Goal: Check status: Check status

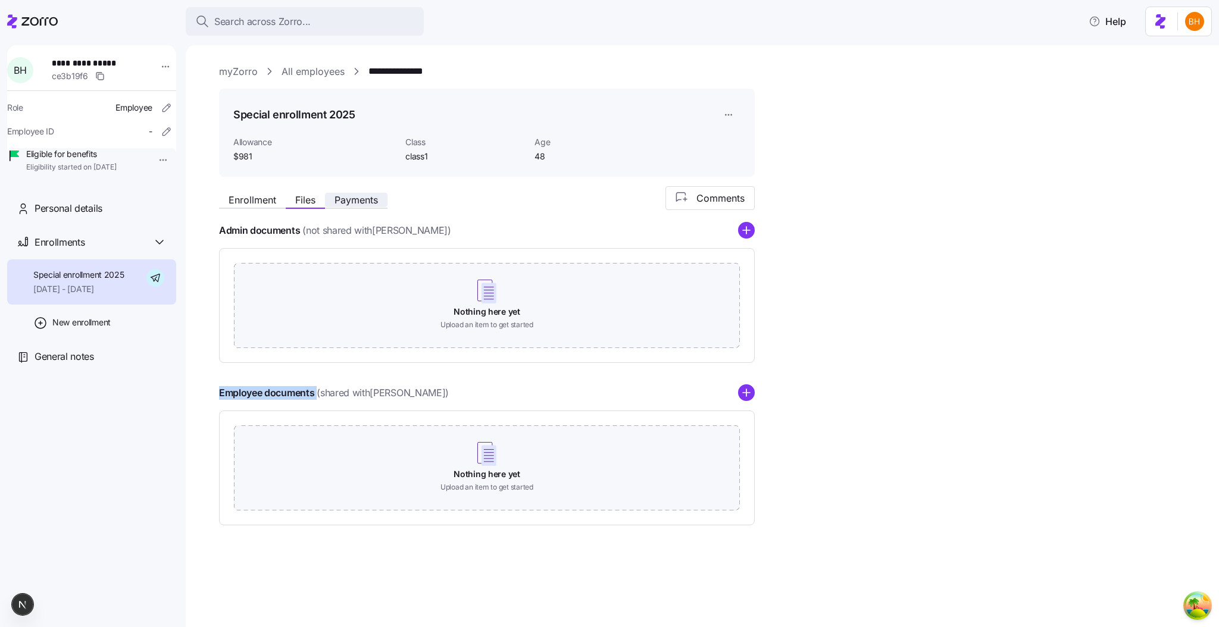
click at [359, 203] on span "Payments" at bounding box center [355, 200] width 43 height 10
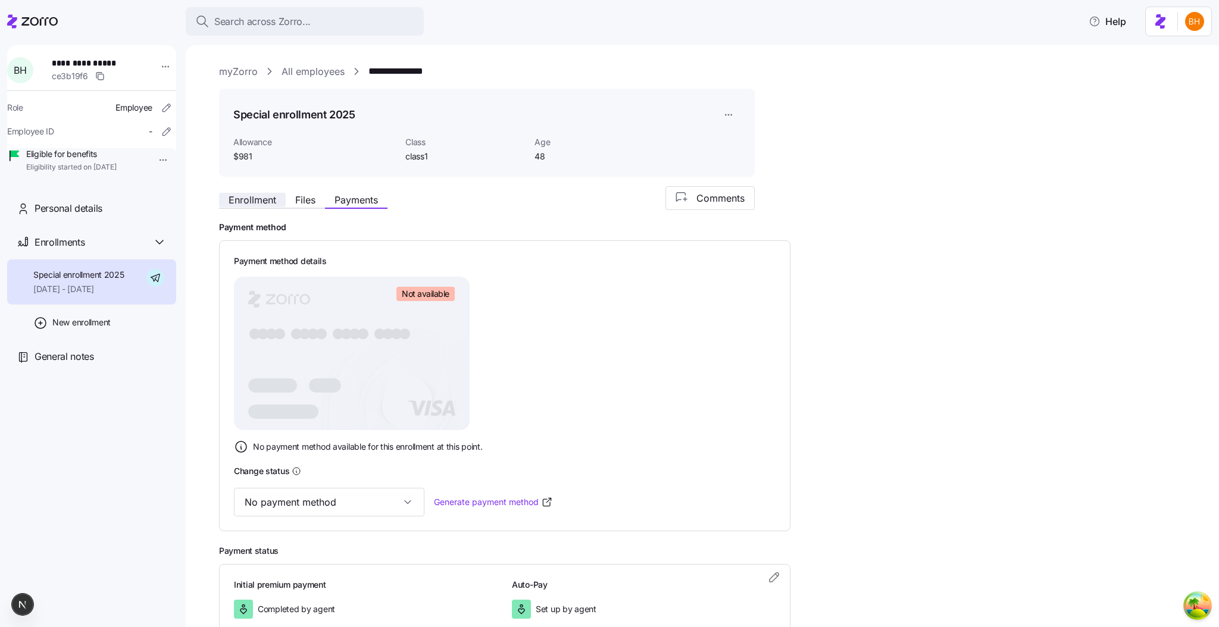
click at [234, 198] on span "Enrollment" at bounding box center [252, 200] width 48 height 10
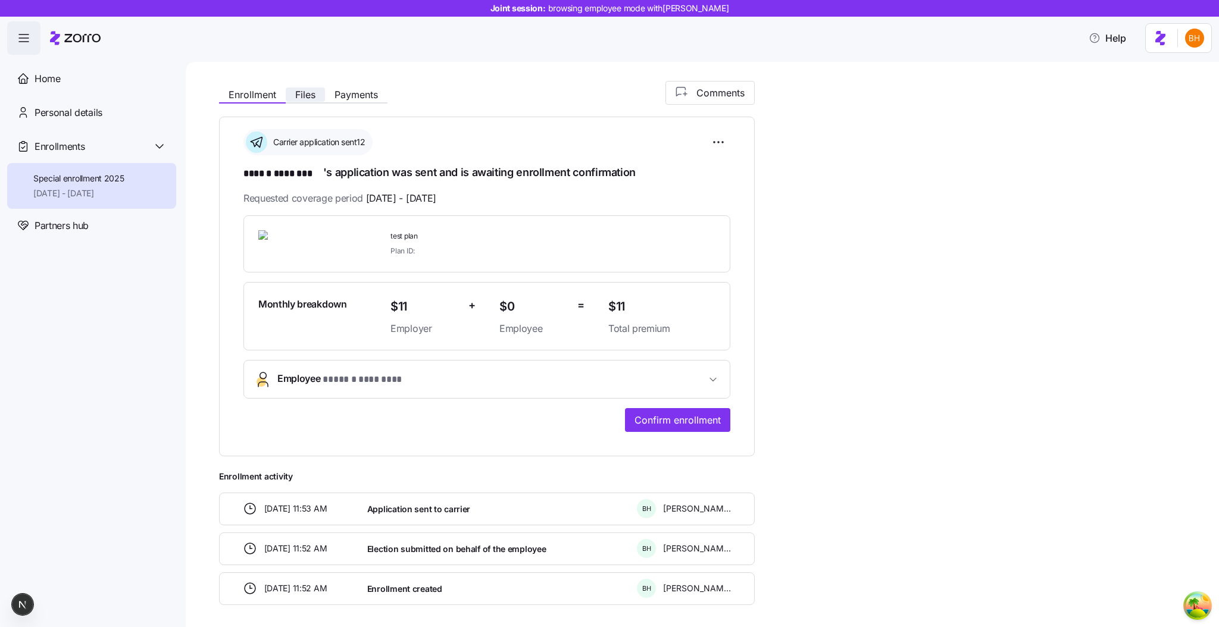
click at [308, 101] on button "Files" at bounding box center [305, 94] width 39 height 14
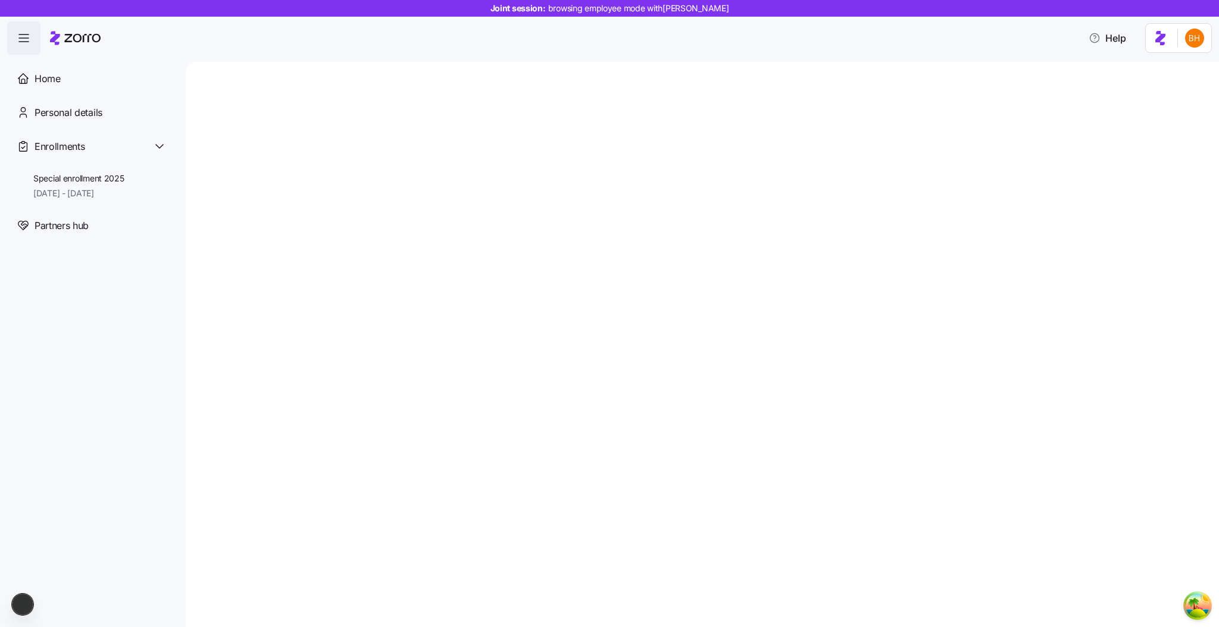
click at [384, 419] on div at bounding box center [702, 344] width 1033 height 565
click at [101, 176] on span "Special enrollment 2025" at bounding box center [78, 179] width 91 height 12
click at [104, 186] on div "Special enrollment 2025 11/01/2025 - 12/31/2025" at bounding box center [78, 186] width 91 height 27
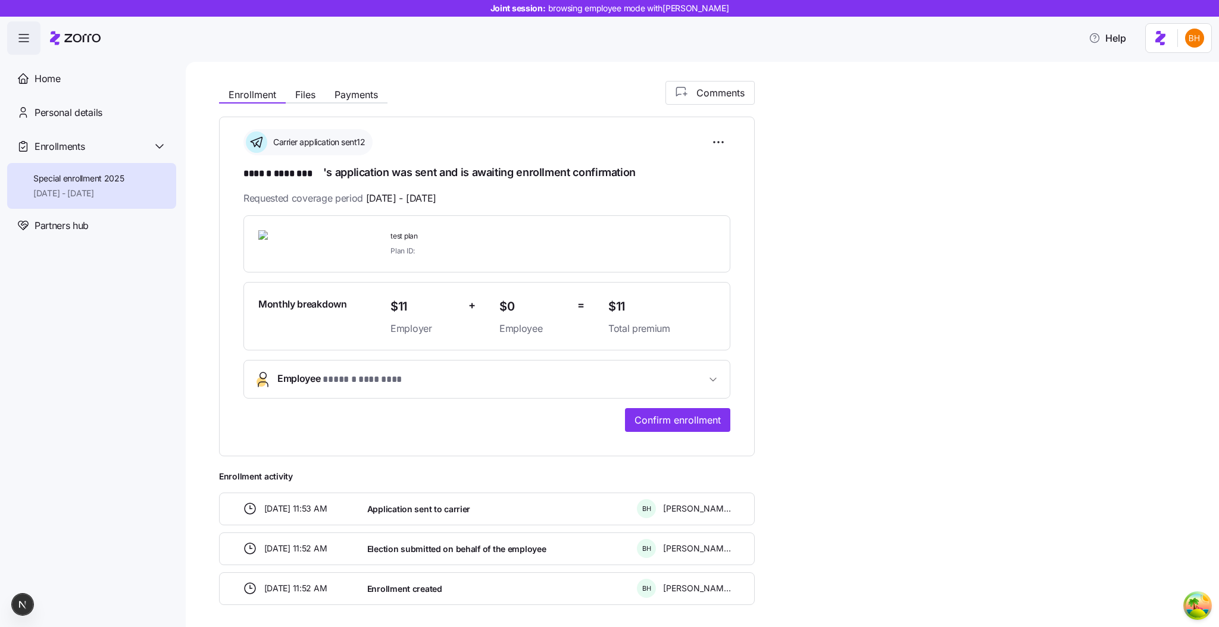
click at [315, 111] on div "**********" at bounding box center [700, 343] width 962 height 524
click at [430, 148] on div "Carrier application sent12" at bounding box center [486, 142] width 487 height 26
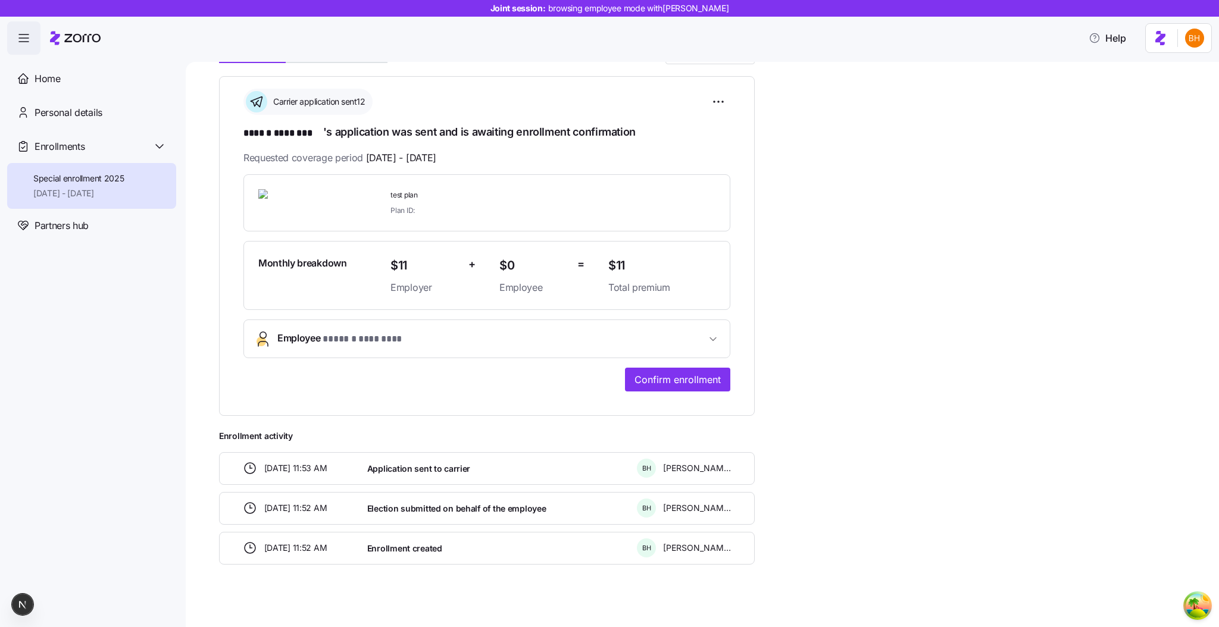
scroll to position [46, 0]
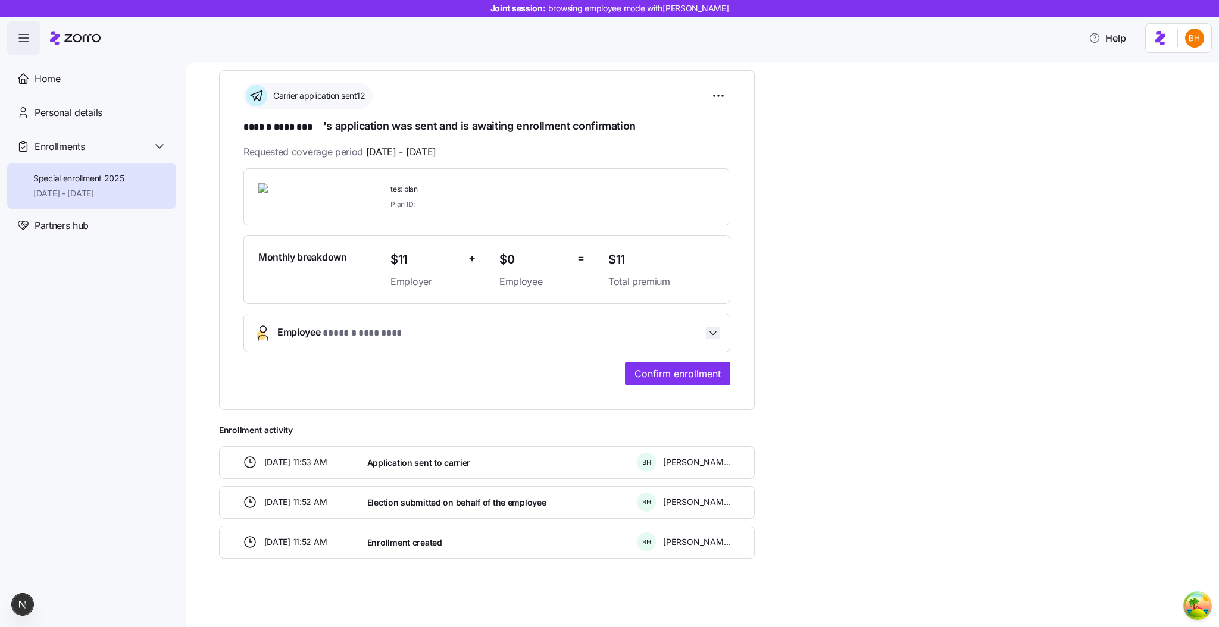
click at [713, 332] on icon "button" at bounding box center [713, 332] width 6 height 3
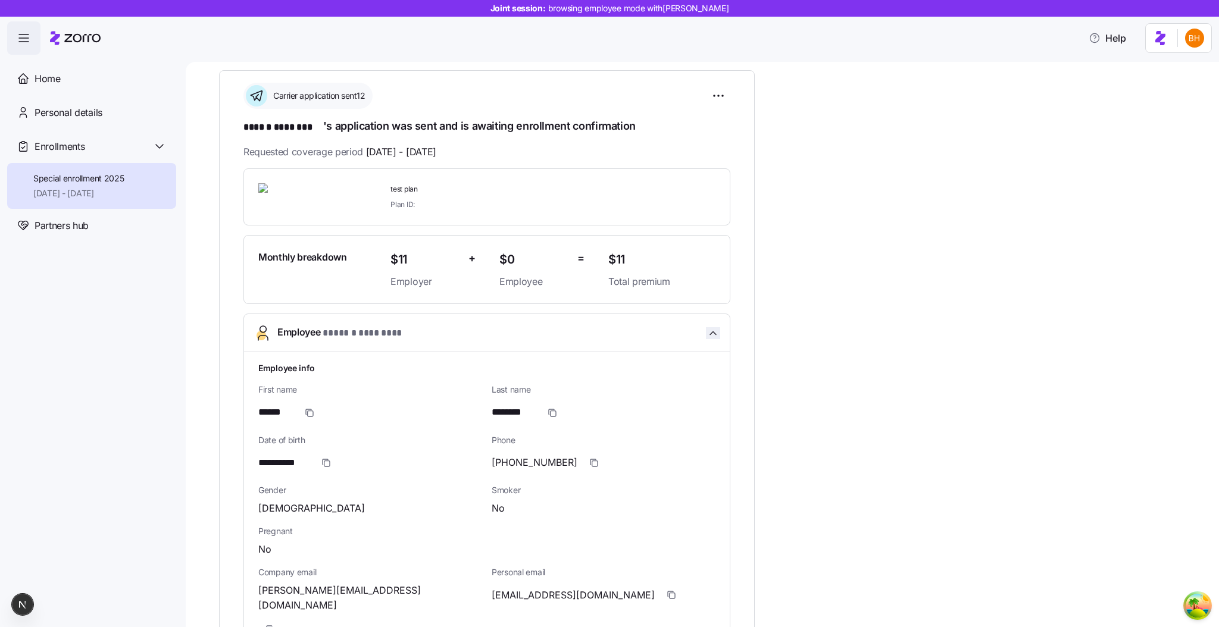
click at [713, 332] on icon "button" at bounding box center [713, 333] width 12 height 12
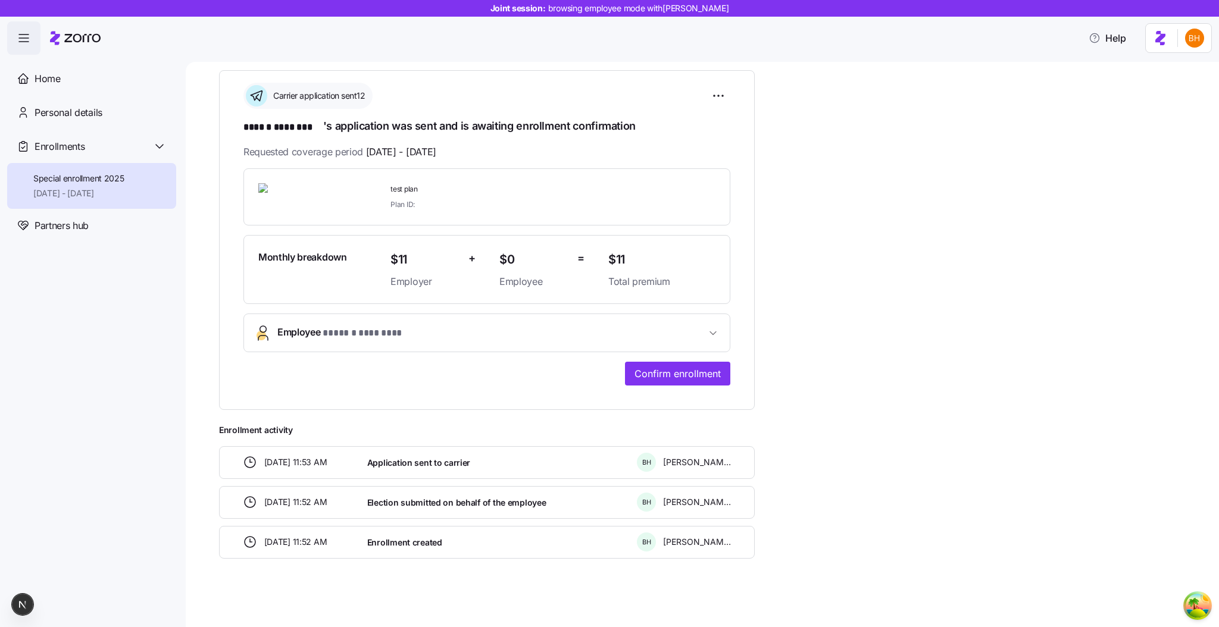
click at [970, 430] on div "**********" at bounding box center [700, 297] width 962 height 524
